Goal: Register for event/course

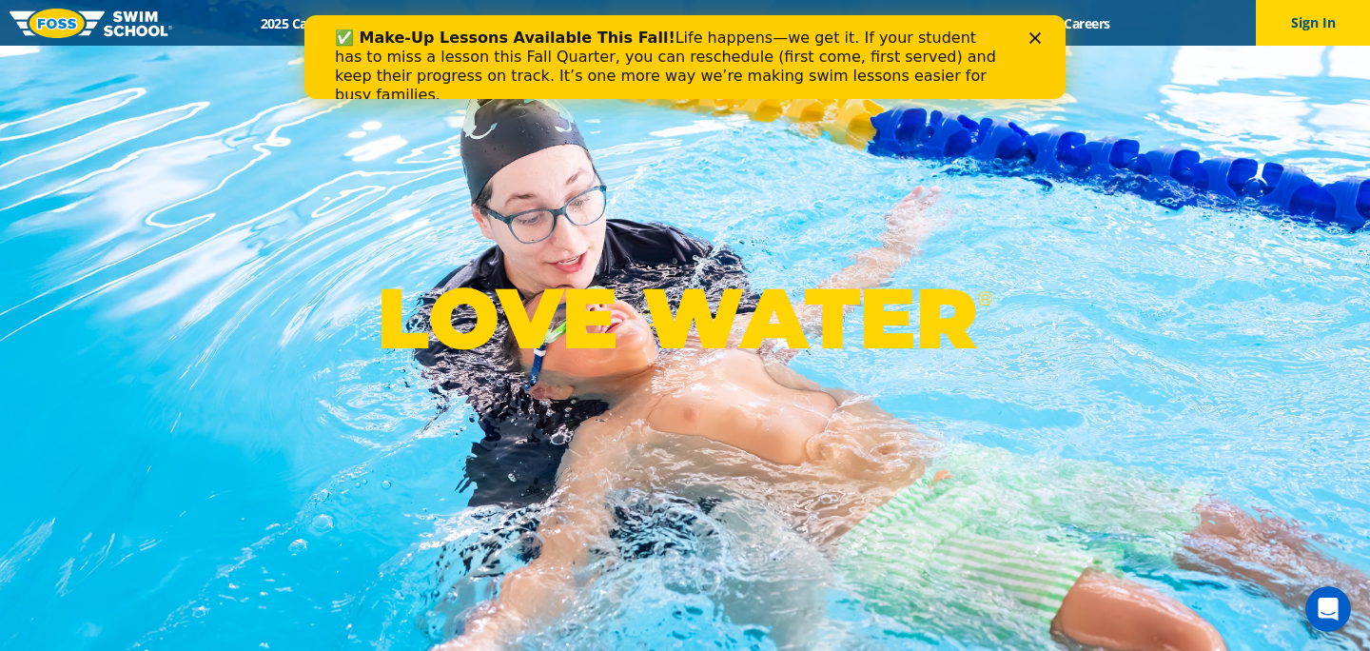
click at [1030, 33] on icon "Close" at bounding box center [1035, 37] width 11 height 11
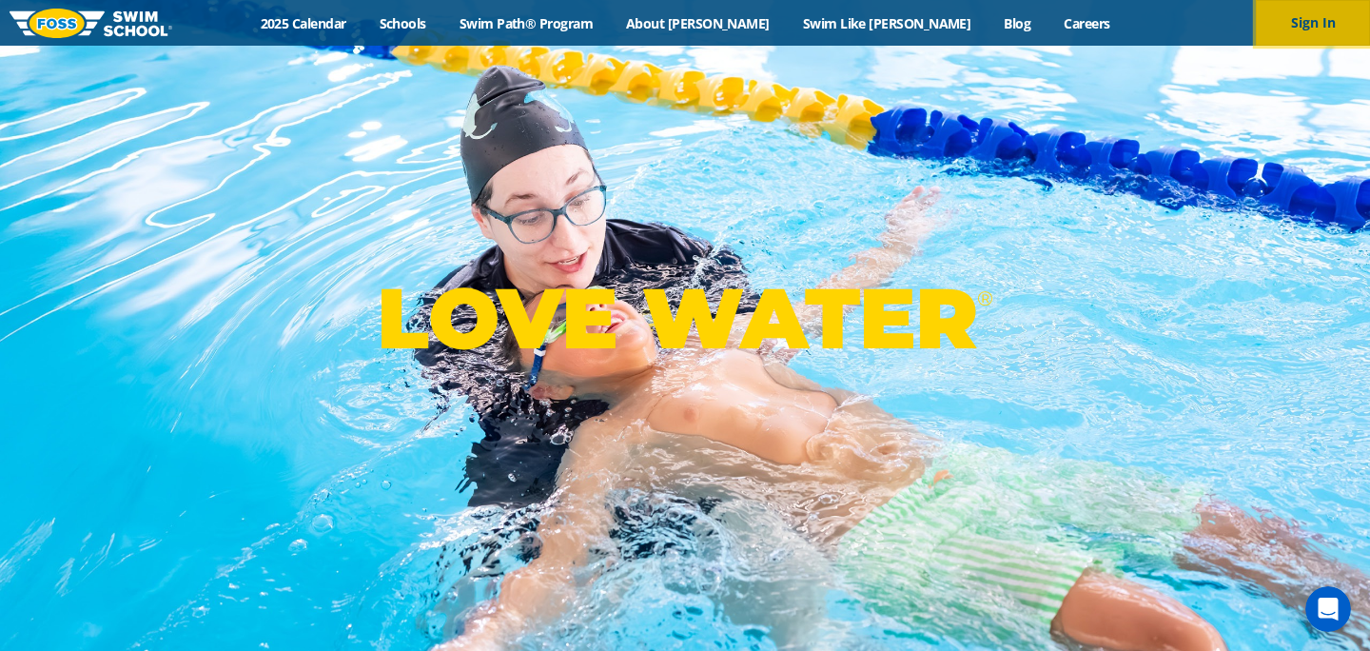
click at [1292, 29] on button "Sign In" at bounding box center [1313, 23] width 114 height 46
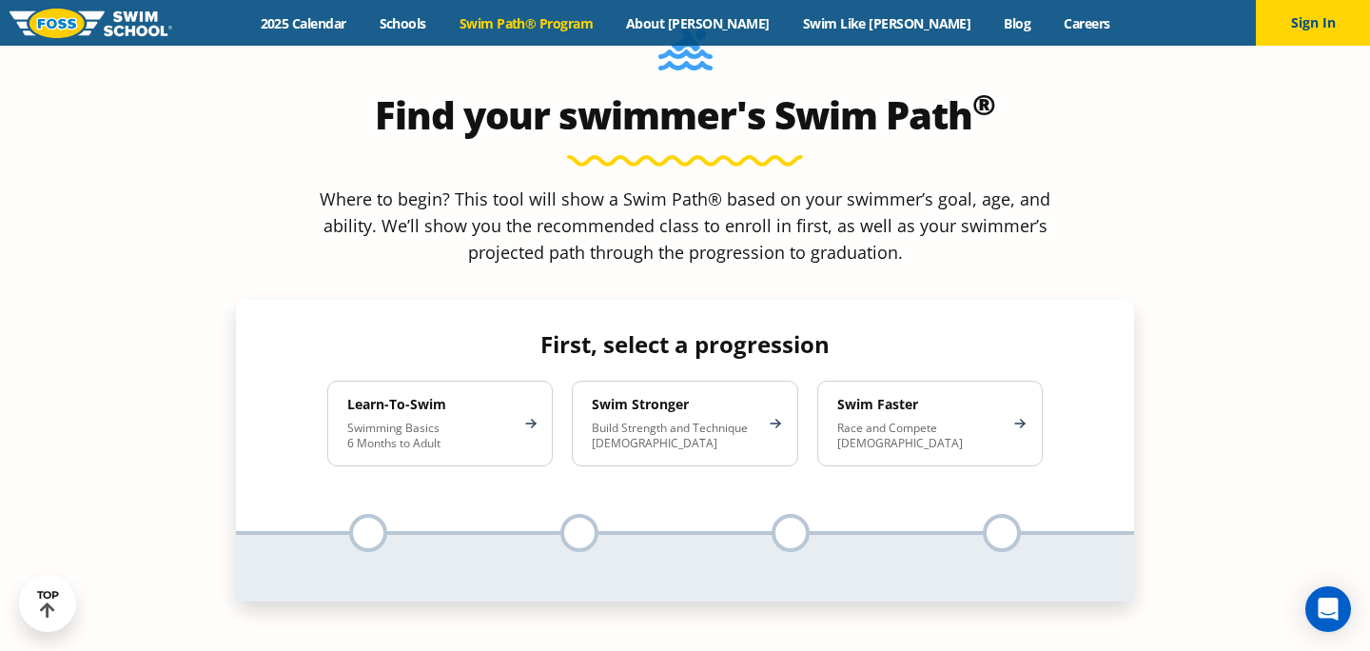
scroll to position [1700, 0]
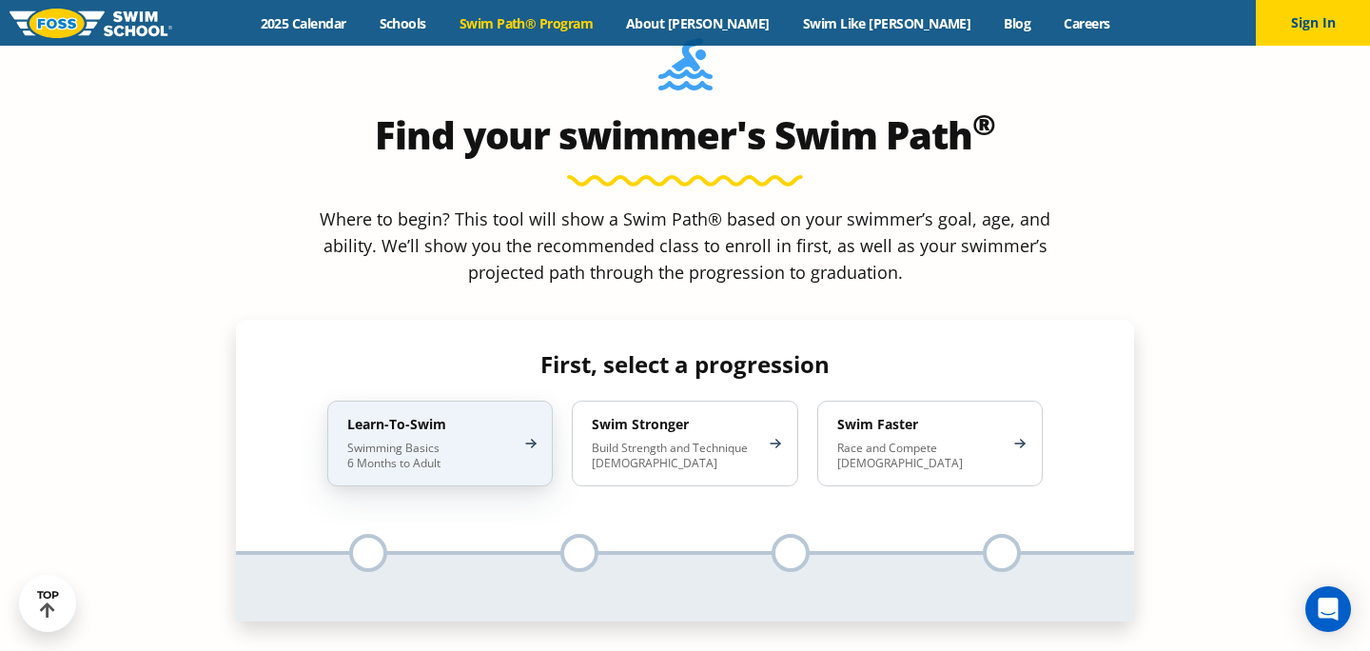
click at [528, 401] on div "Learn-To-Swim Swimming Basics 6 Months to Adult" at bounding box center [440, 444] width 226 height 86
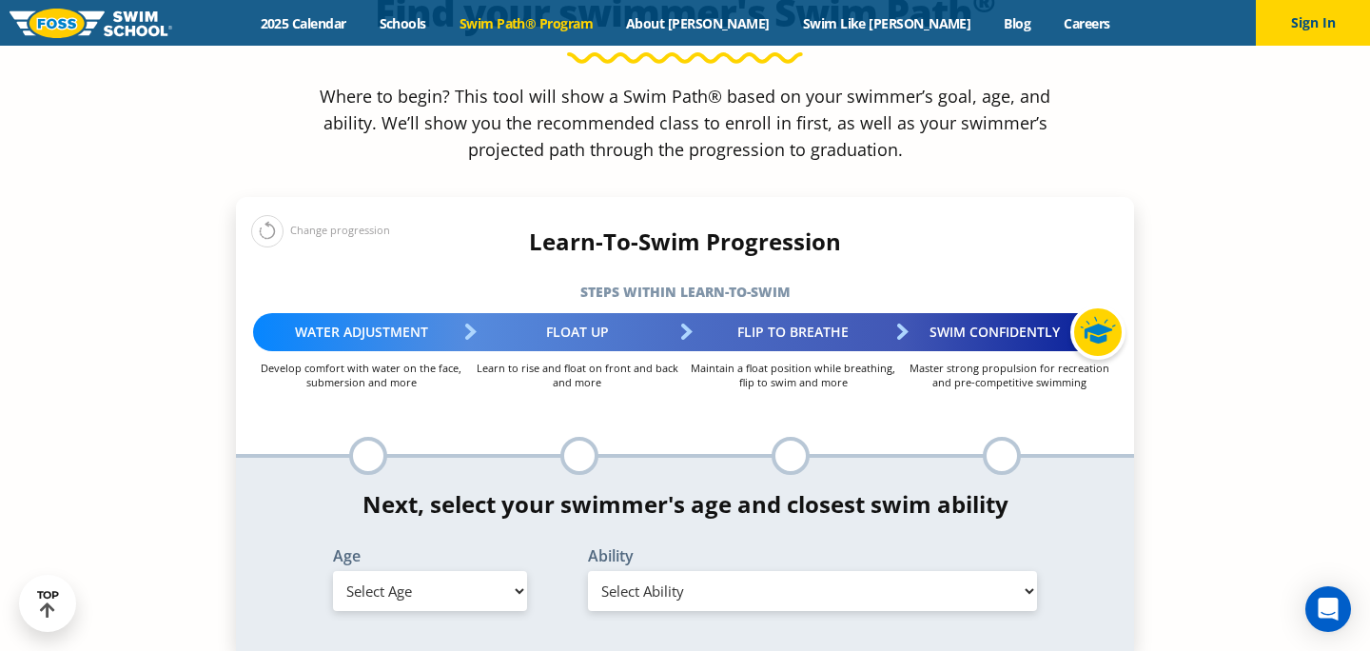
scroll to position [1822, 0]
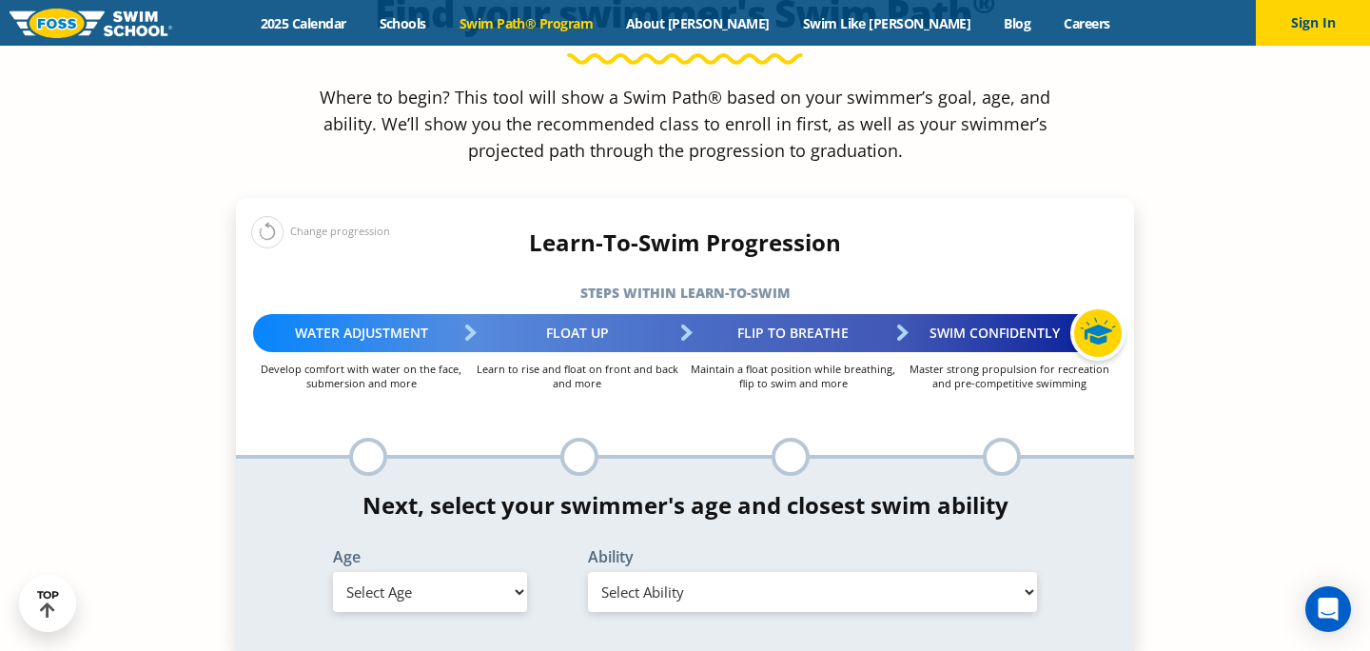
click at [444, 572] on select "Select Age 6 months - 1 year 1 year 2 years 3 years 4 years 5 years 6 years 7 y…" at bounding box center [430, 592] width 194 height 40
select select "5-years"
click at [333, 572] on select "Select Age 6 months - 1 year 1 year 2 years 3 years 4 years 5 years 6 years 7 y…" at bounding box center [430, 592] width 194 height 40
click at [637, 572] on select "Select Ability First in-water experience When in the water, reliant on a life j…" at bounding box center [812, 592] width 449 height 40
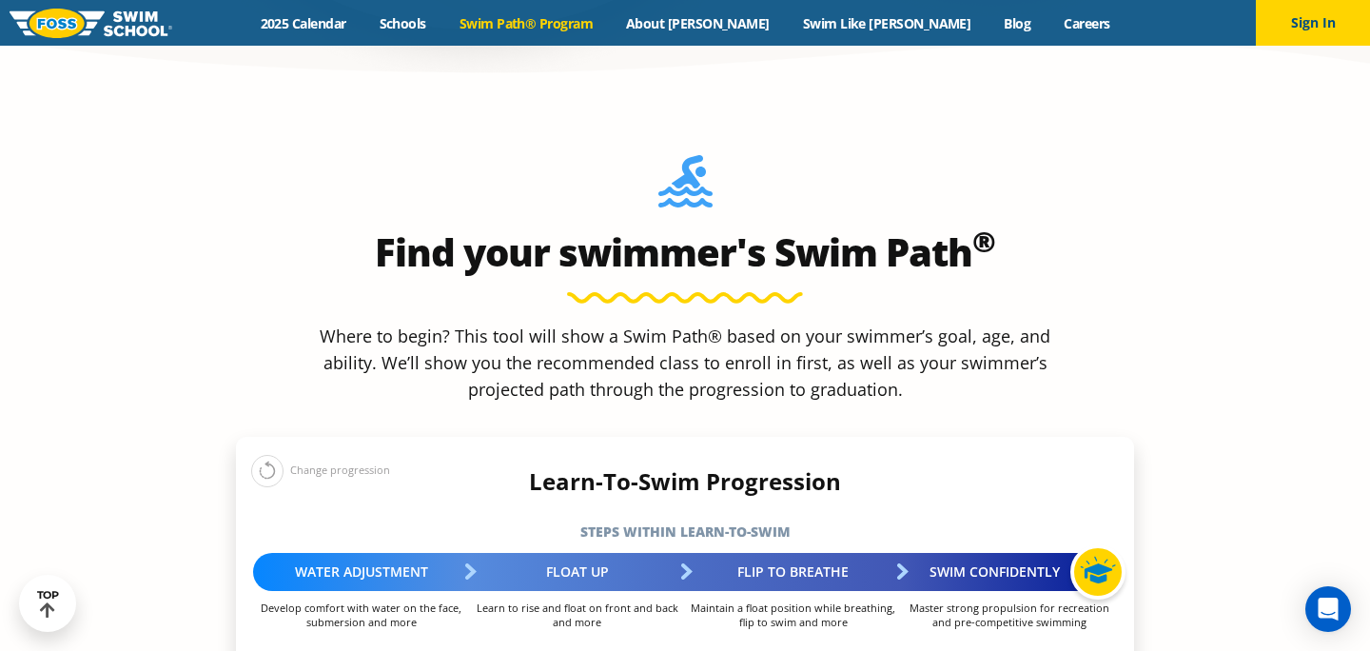
scroll to position [1410, 0]
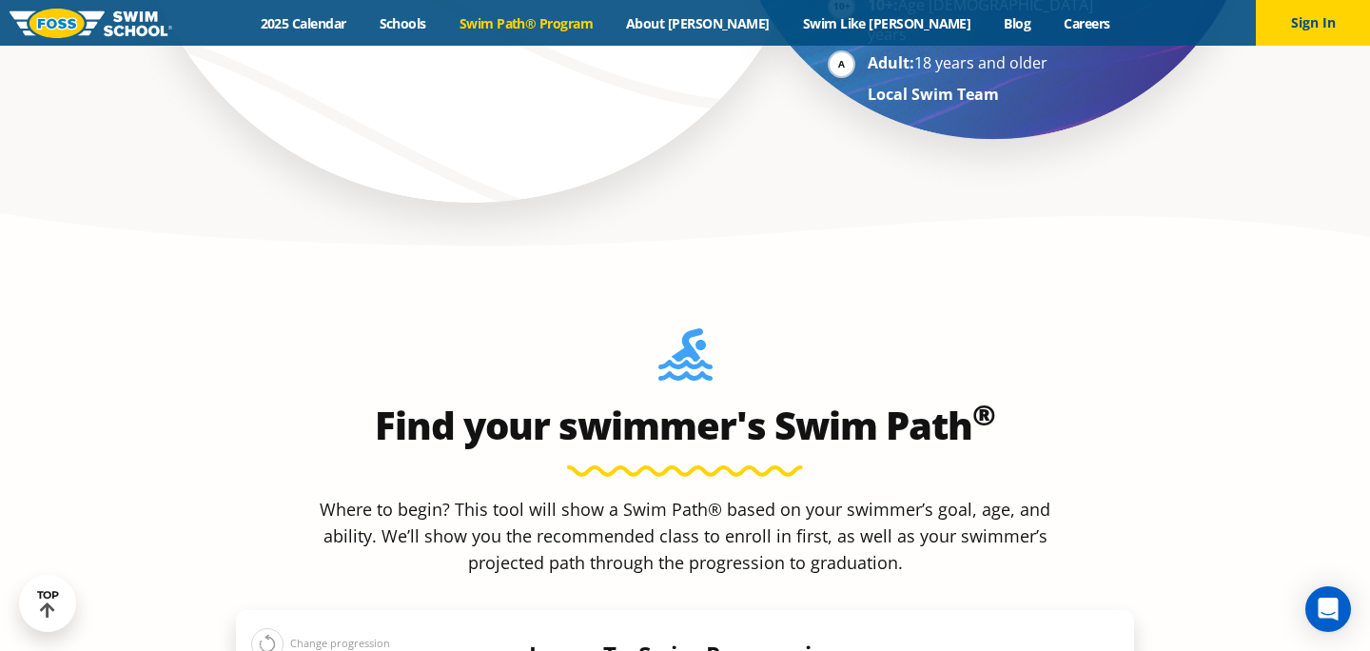
click at [68, 26] on img at bounding box center [91, 23] width 163 height 29
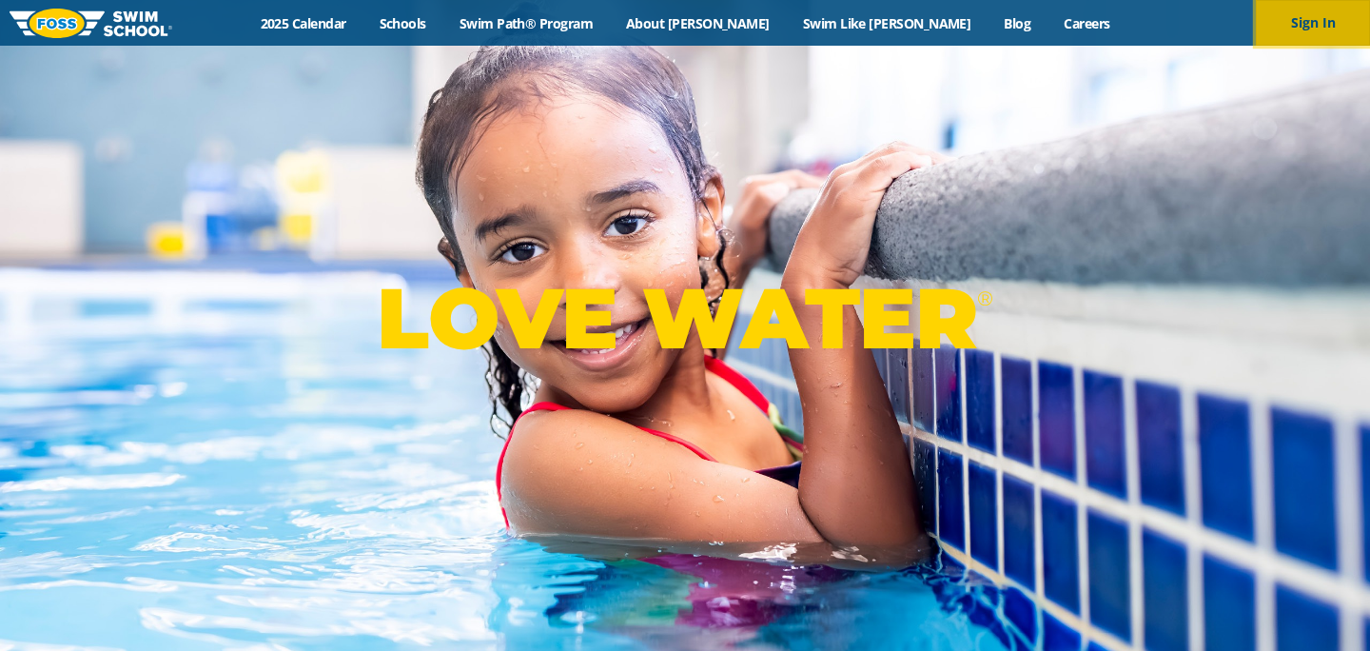
click at [1295, 13] on button "Sign In" at bounding box center [1313, 23] width 114 height 46
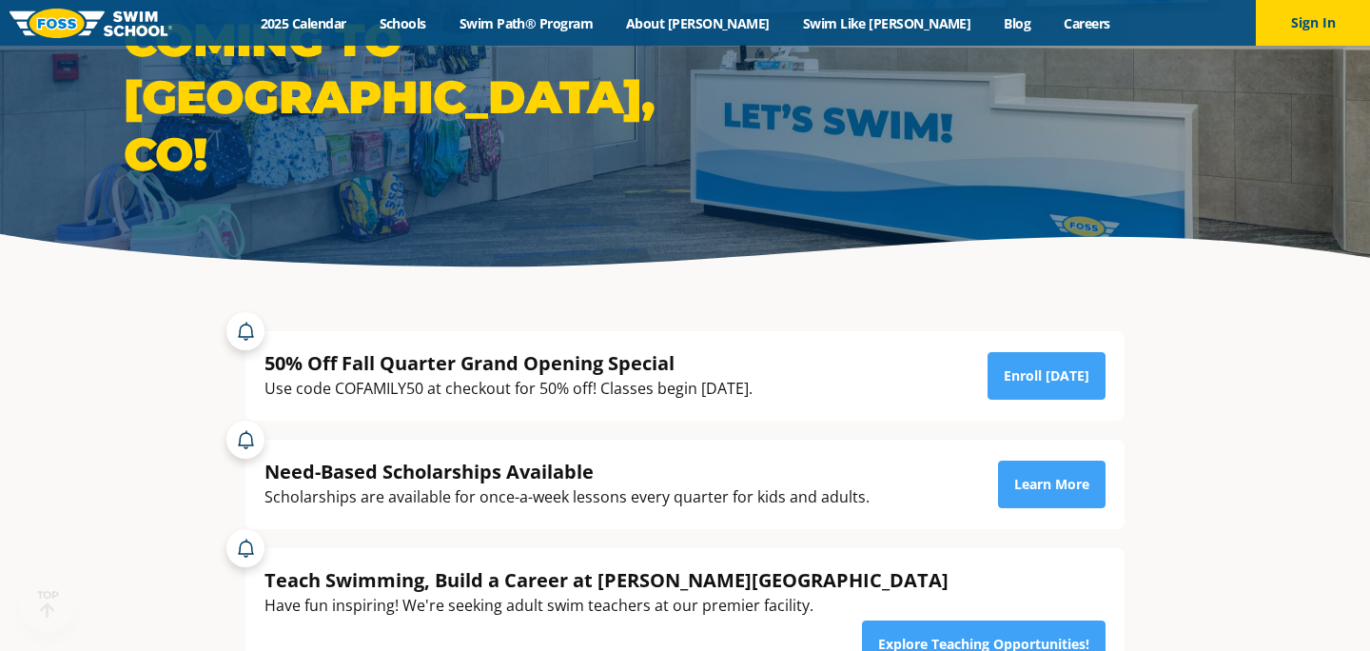
scroll to position [178, 0]
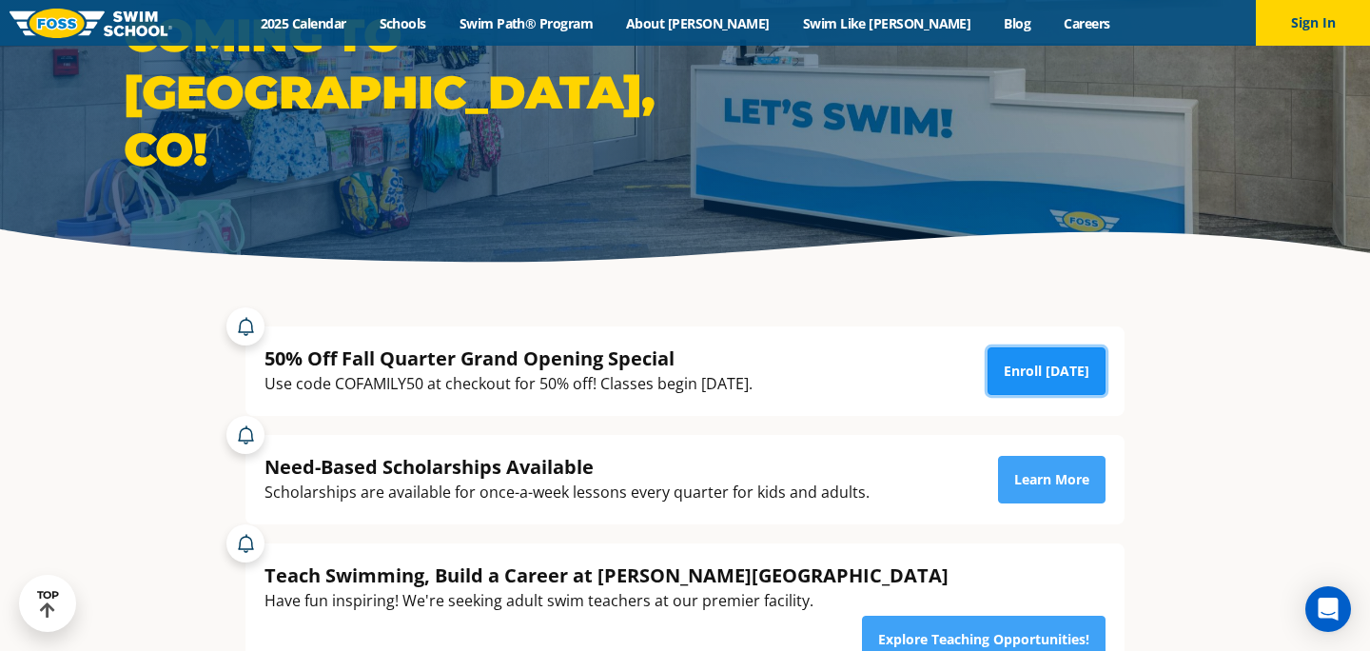
click at [1019, 380] on link "Enroll [DATE]" at bounding box center [1047, 371] width 118 height 48
